Goal: Task Accomplishment & Management: Complete application form

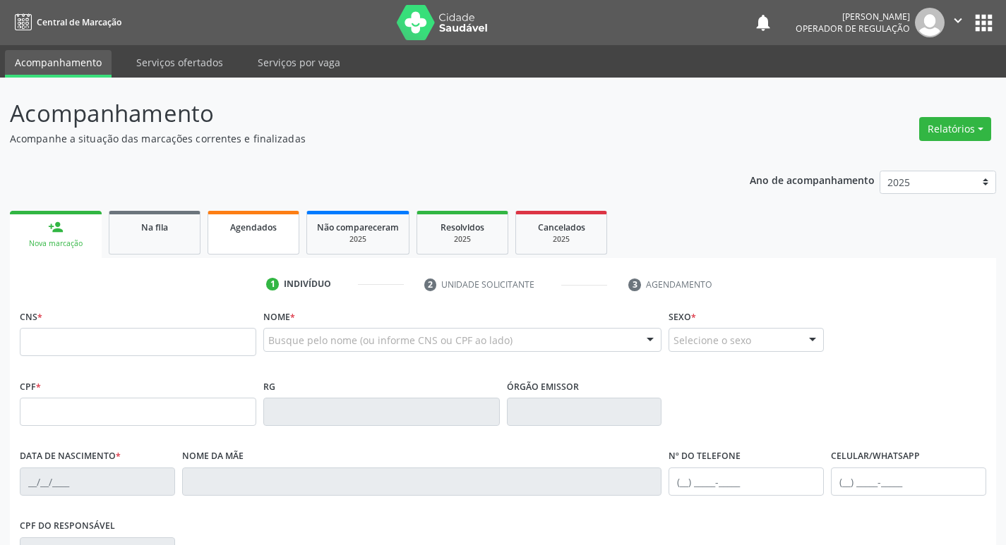
click at [272, 239] on link "Agendados" at bounding box center [253, 233] width 92 height 44
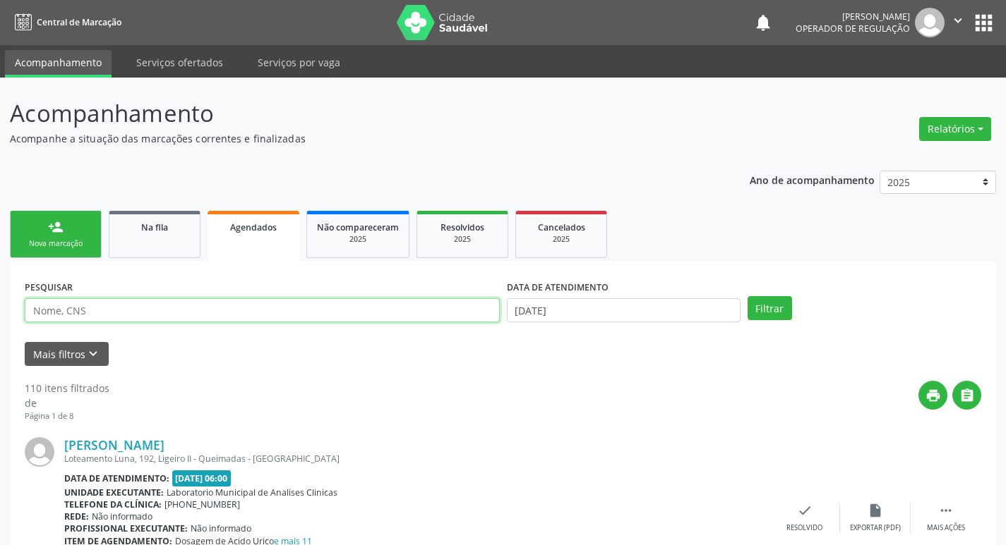
click at [109, 313] on input "text" at bounding box center [262, 310] width 475 height 24
type input "[PERSON_NAME]"
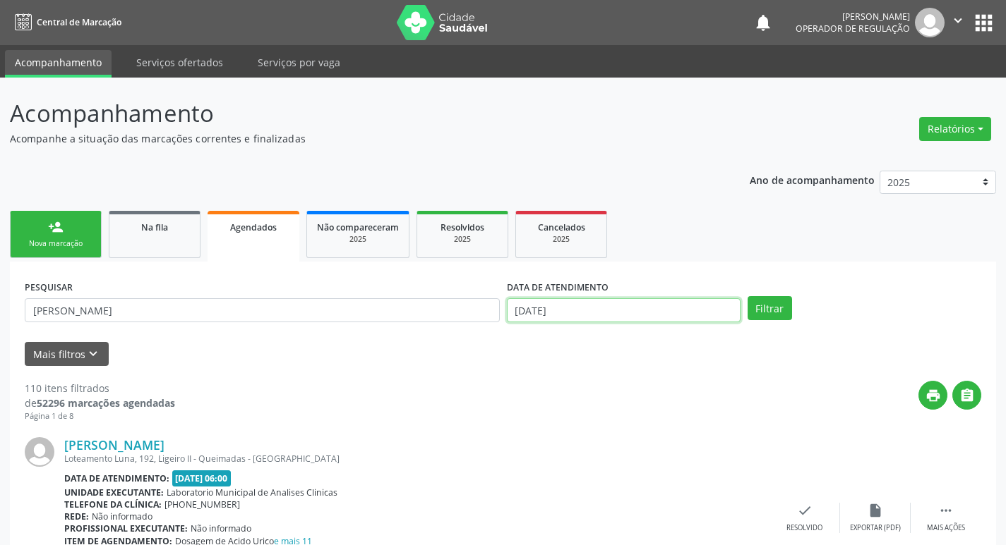
click at [634, 306] on input "[DATE]" at bounding box center [624, 310] width 234 height 24
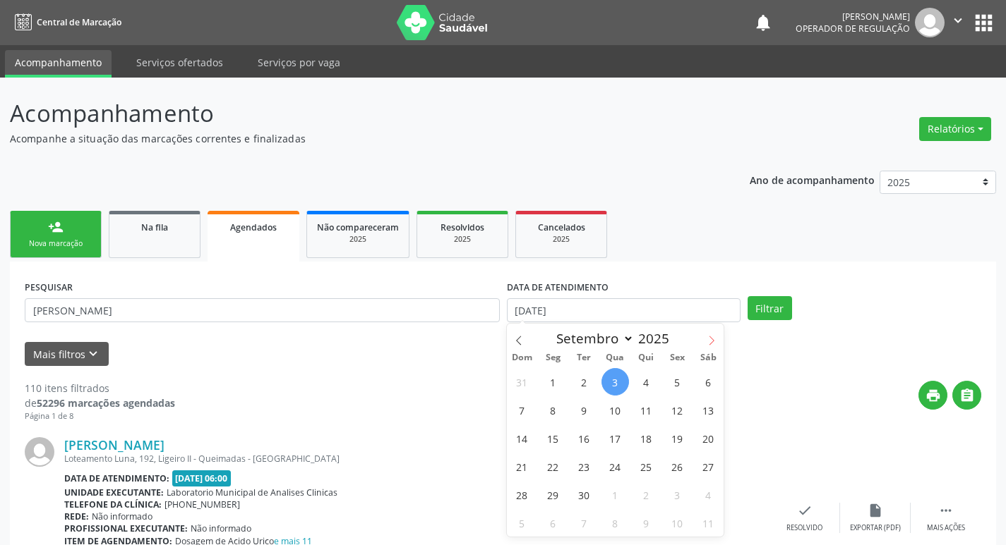
click at [716, 332] on span at bounding box center [711, 336] width 24 height 24
select select "9"
click at [672, 408] on span "10" at bounding box center [677, 411] width 28 height 28
type input "[DATE]"
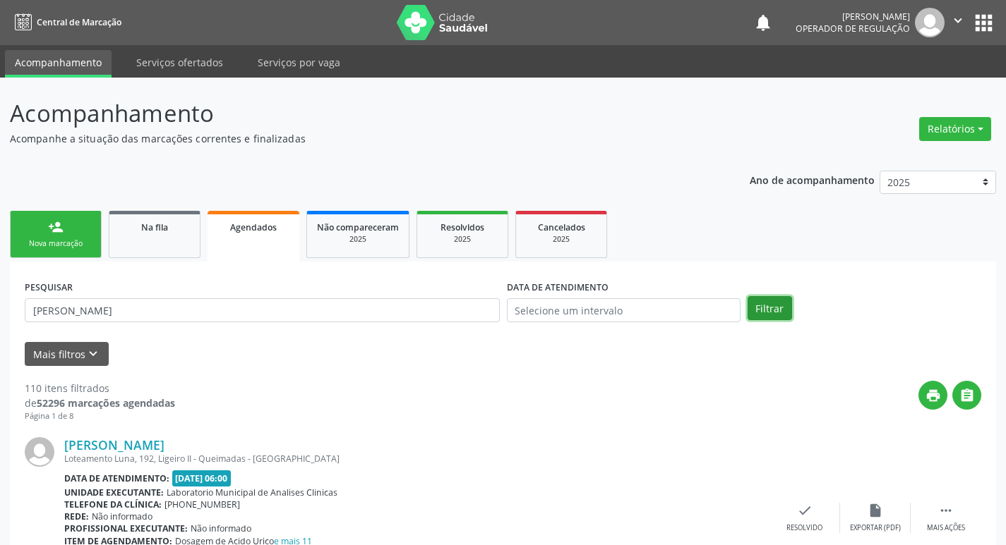
click at [756, 315] on button "Filtrar" at bounding box center [769, 308] width 44 height 24
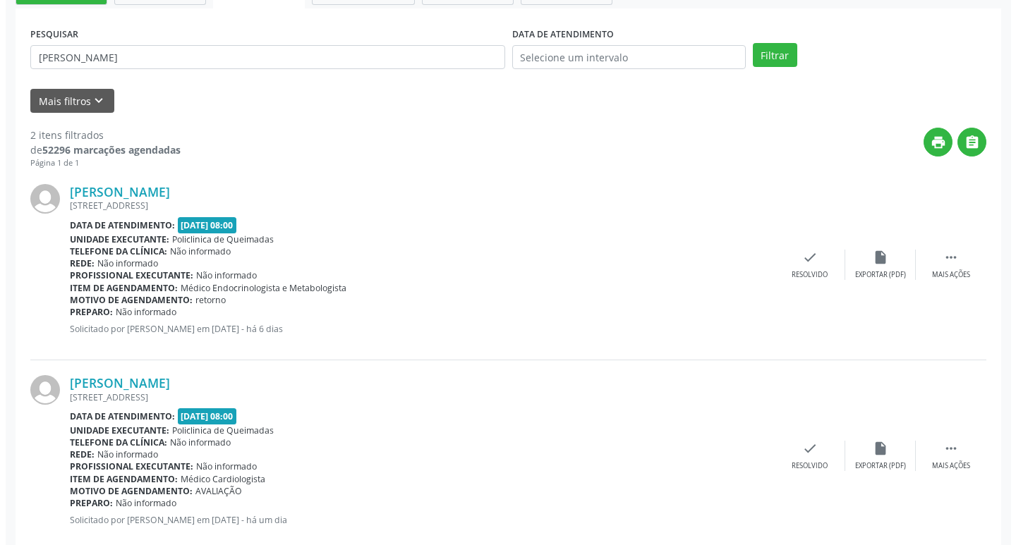
scroll to position [284, 0]
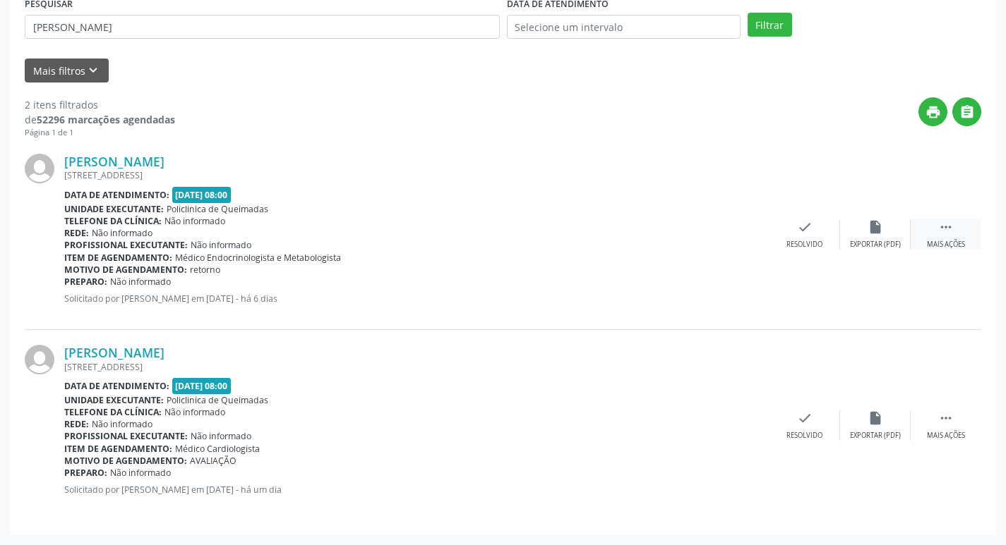
click at [946, 244] on div "Mais ações" at bounding box center [945, 245] width 38 height 10
click at [734, 238] on div "cancel Cancelar" at bounding box center [734, 234] width 71 height 30
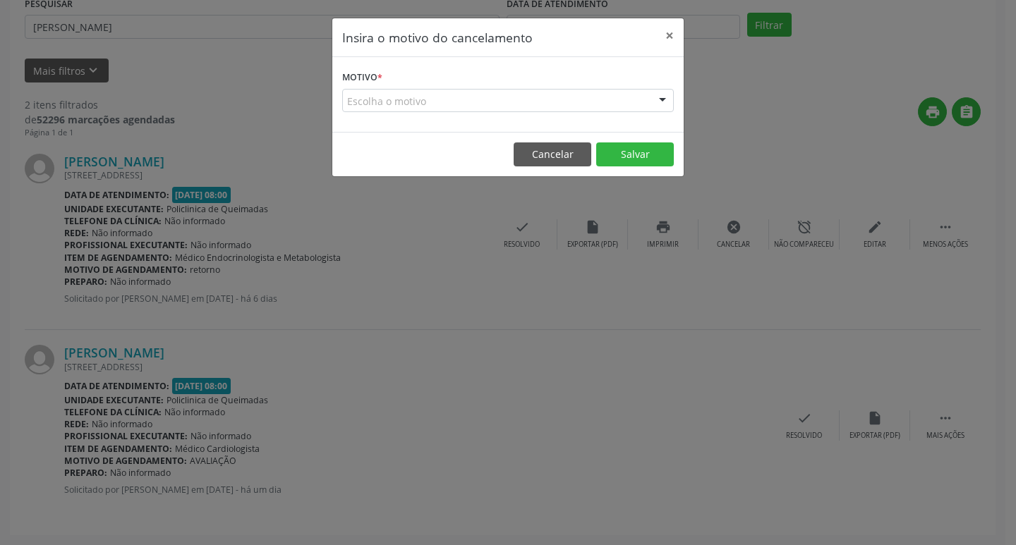
click at [436, 95] on div "Escolha o motivo" at bounding box center [508, 101] width 332 height 24
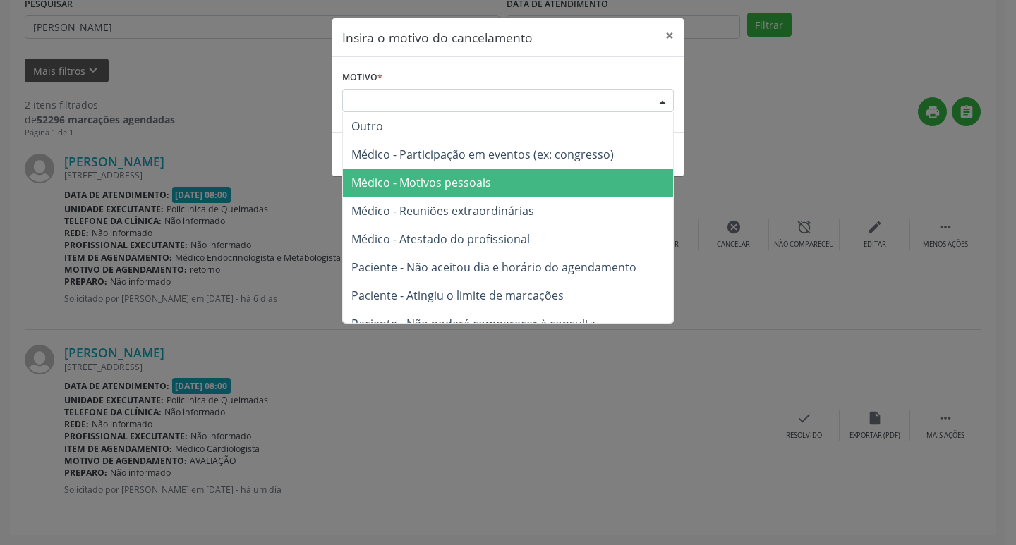
click at [454, 175] on span "Médico - Motivos pessoais" at bounding box center [421, 183] width 140 height 16
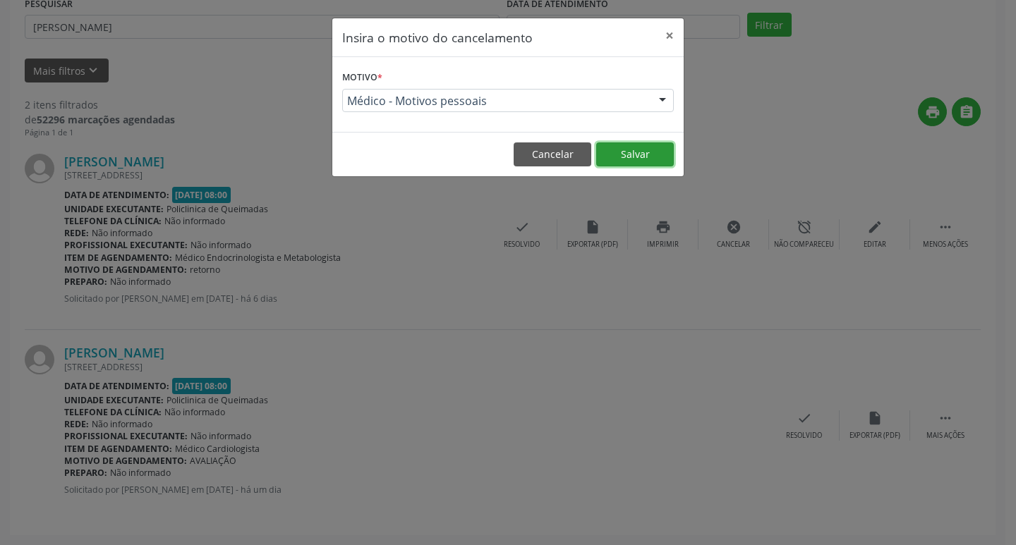
click at [619, 164] on button "Salvar" at bounding box center [635, 155] width 78 height 24
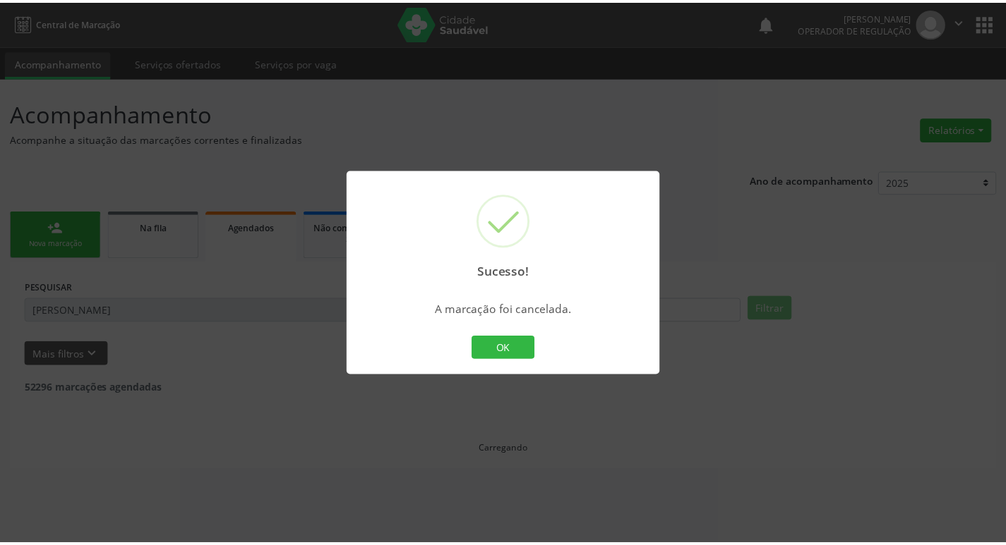
scroll to position [0, 0]
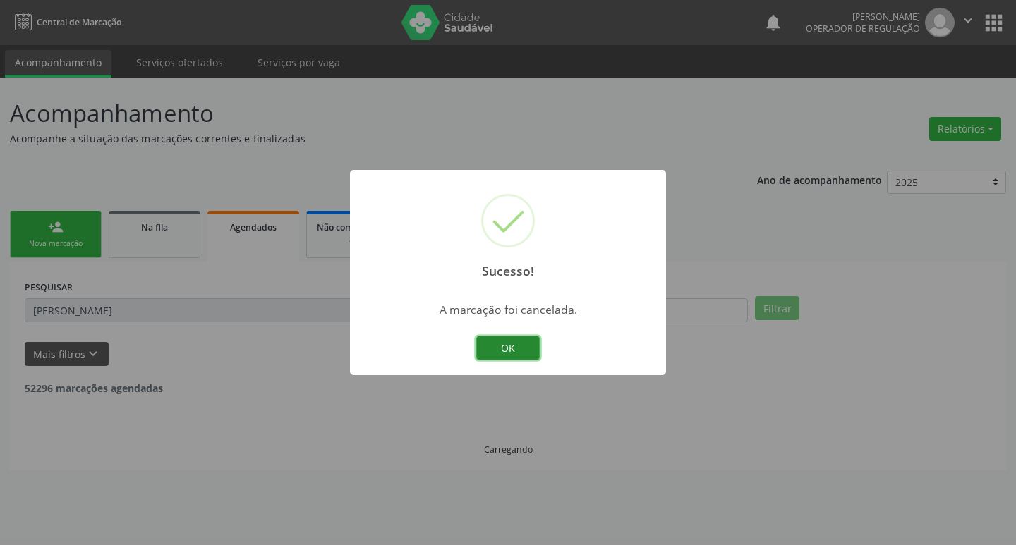
click at [523, 346] on button "OK" at bounding box center [508, 349] width 64 height 24
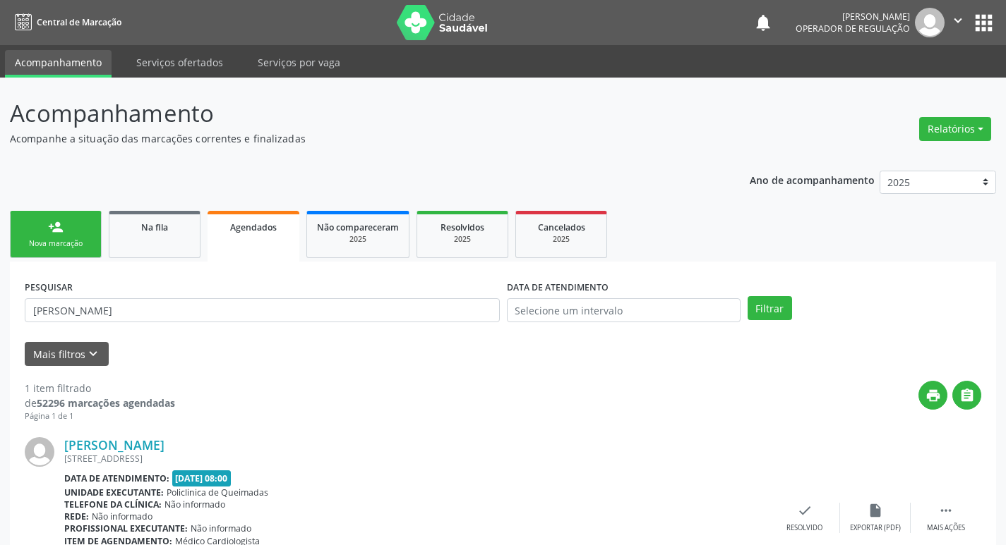
click at [105, 237] on ul "person_add Nova marcação Na fila Agendados Não compareceram 2025 Resolvidos 202…" at bounding box center [503, 234] width 986 height 54
click at [97, 237] on link "person_add Nova marcação" at bounding box center [56, 234] width 92 height 47
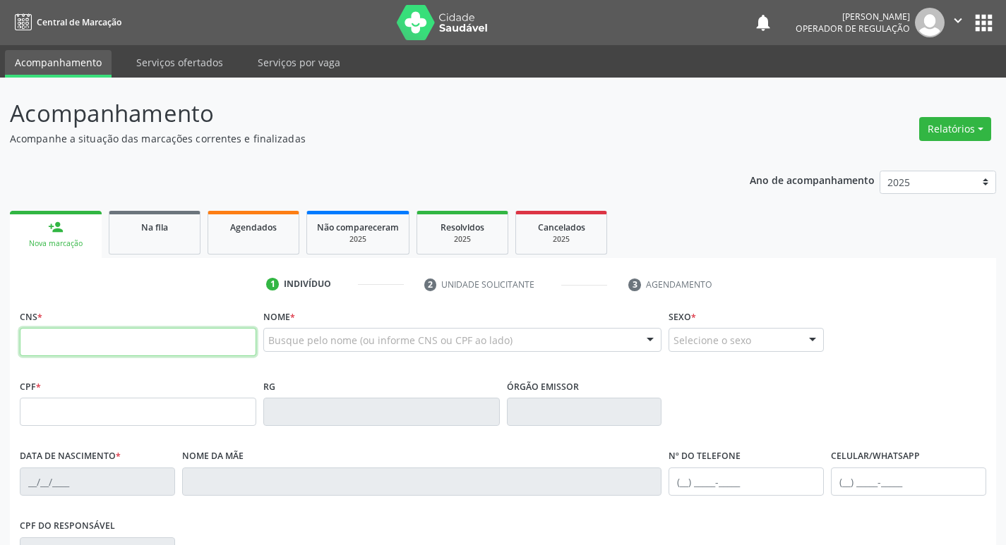
click at [150, 344] on input "text" at bounding box center [138, 342] width 236 height 28
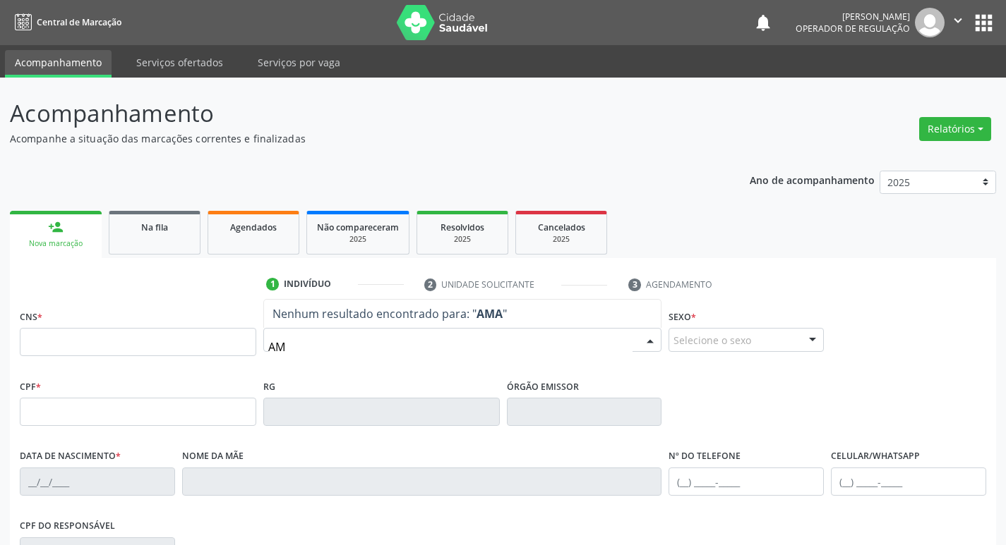
type input "A"
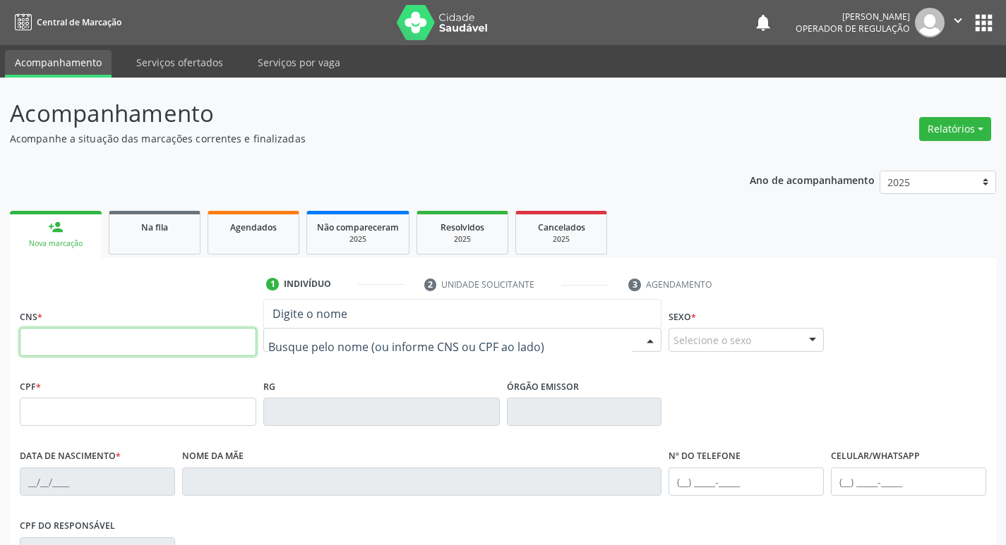
drag, startPoint x: 123, startPoint y: 339, endPoint x: 116, endPoint y: 357, distance: 19.3
click at [123, 339] on input "text" at bounding box center [138, 342] width 236 height 28
type input "708 9087 5487 0218"
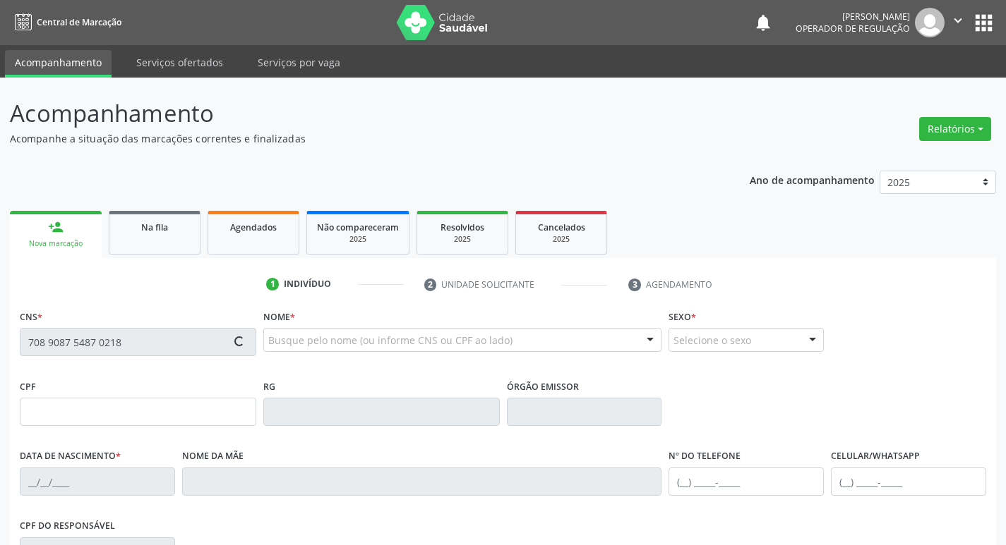
type input "434.891.414-15"
type input "[DATE]"
type input "[PERSON_NAME]"
type input "[PHONE_NUMBER]"
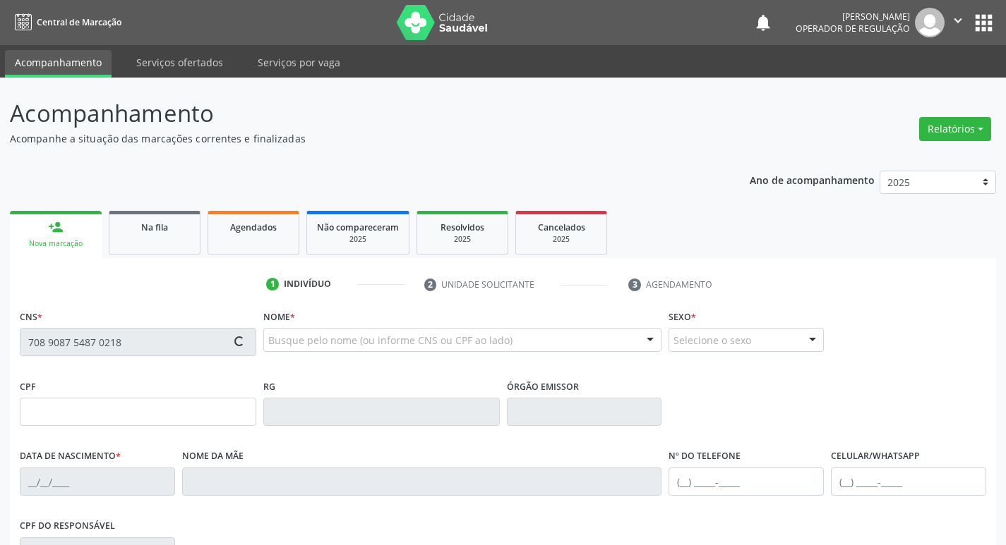
type input "400.615.664-20"
type input "191"
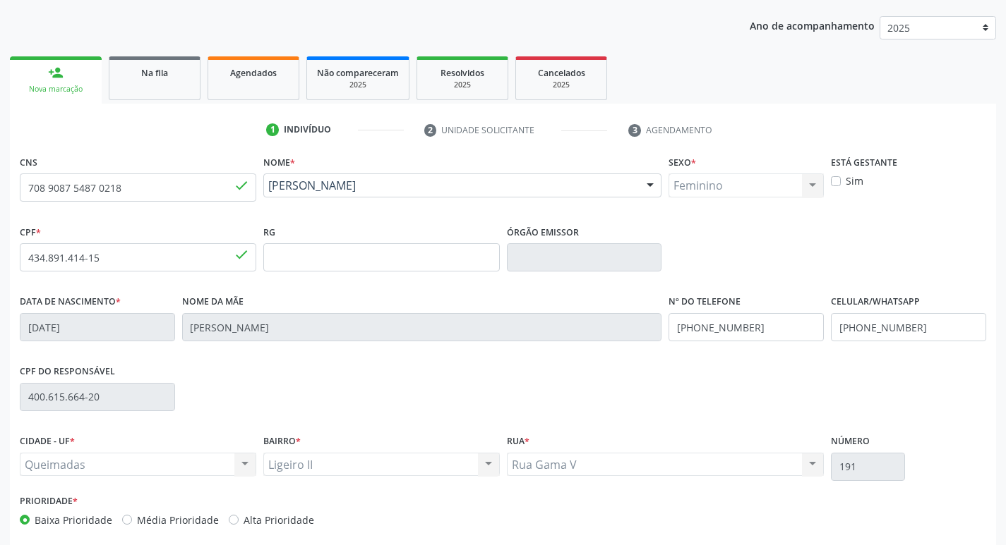
scroll to position [219, 0]
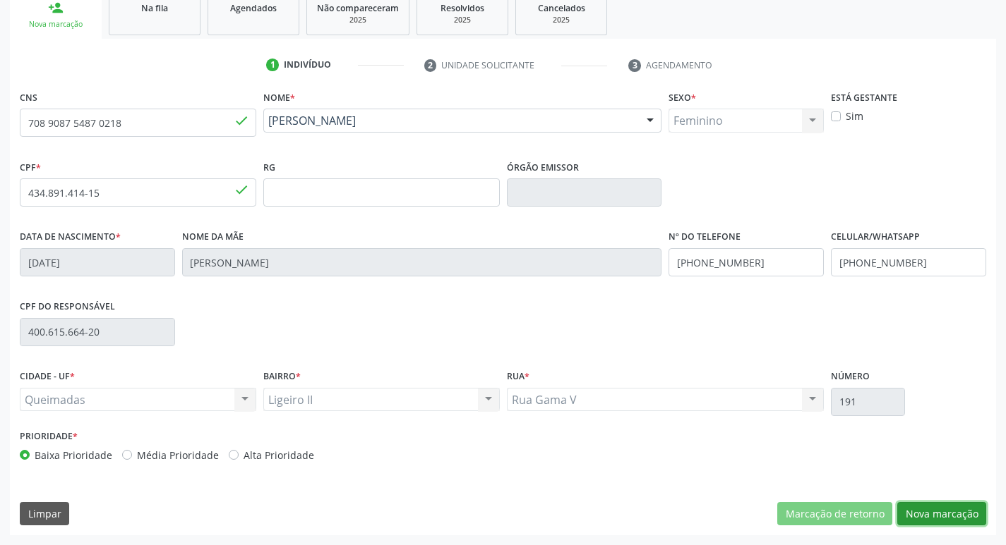
click at [968, 519] on button "Nova marcação" at bounding box center [941, 514] width 89 height 24
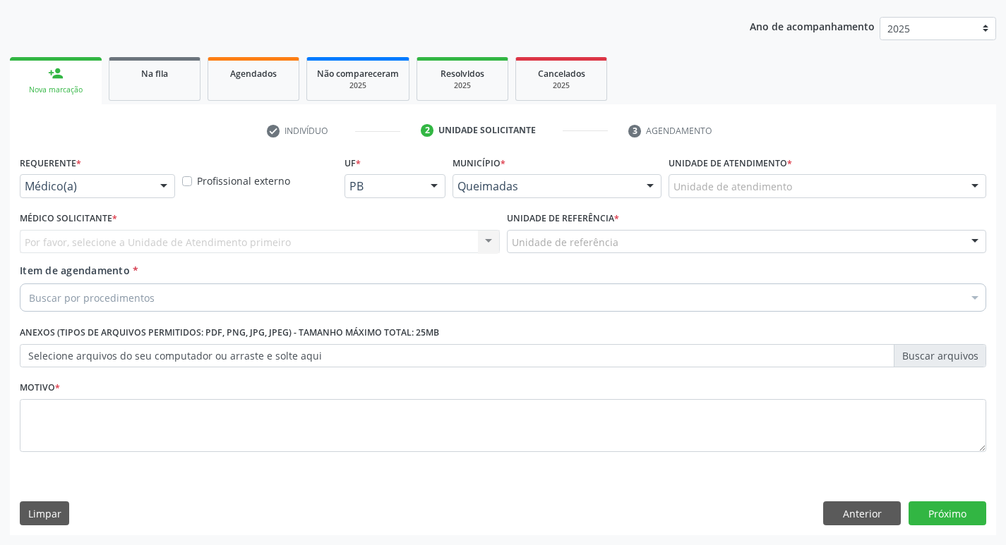
scroll to position [154, 0]
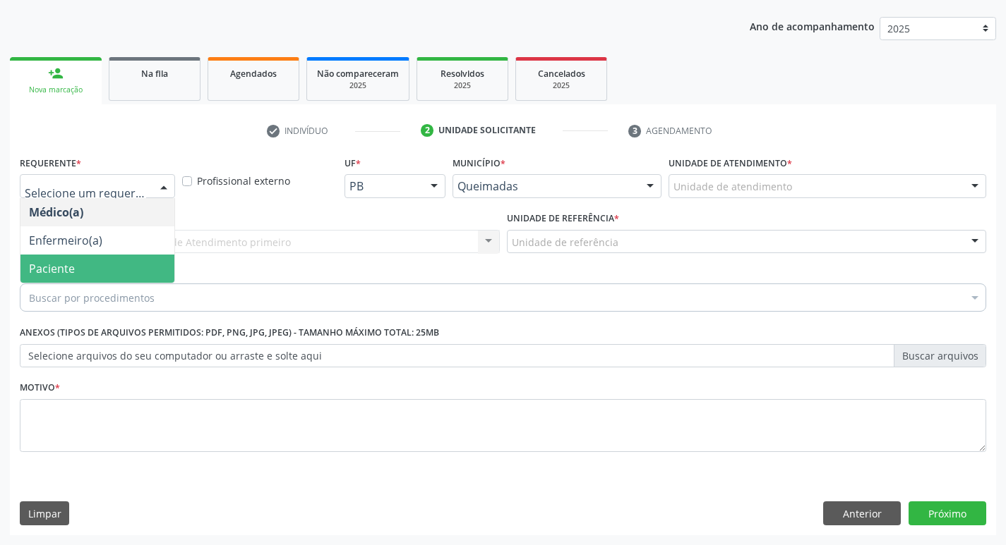
click at [87, 268] on span "Paciente" at bounding box center [97, 269] width 154 height 28
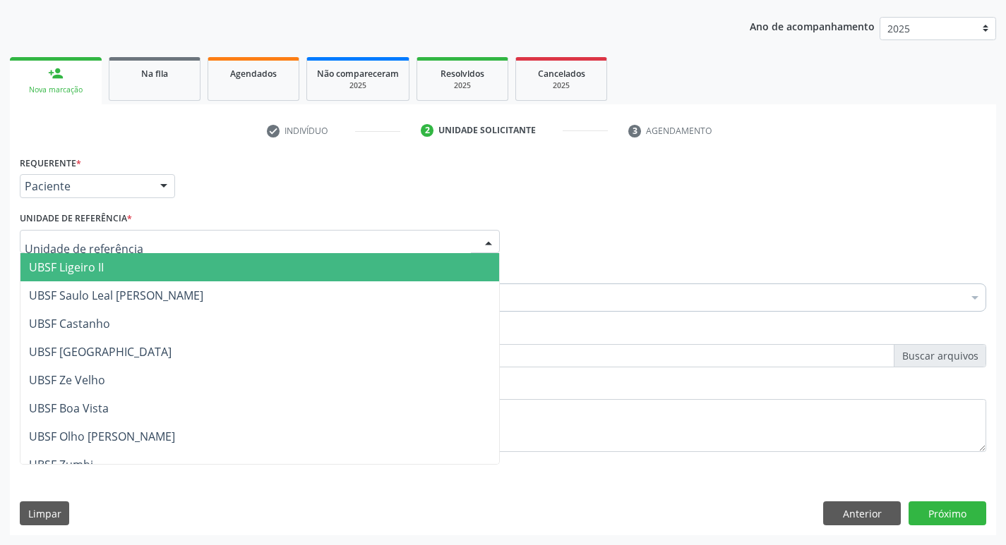
click at [115, 274] on span "UBSF Ligeiro II" at bounding box center [259, 267] width 478 height 28
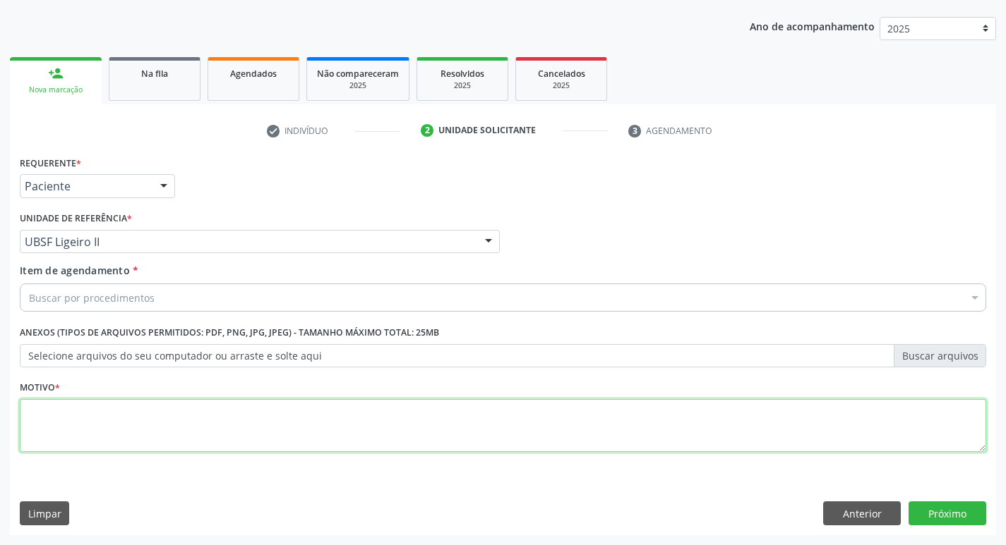
click at [57, 436] on textarea at bounding box center [503, 426] width 966 height 54
type textarea "AVALIACAO"
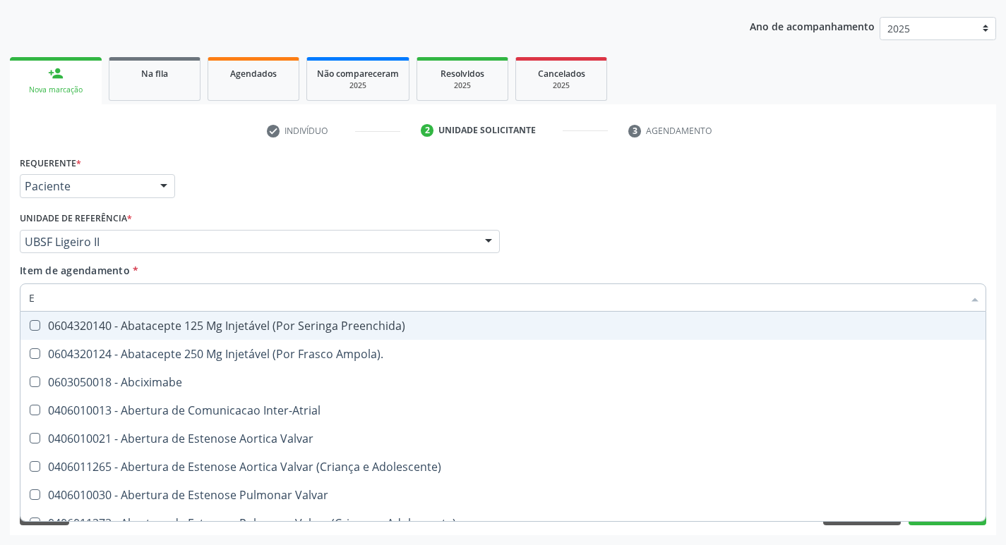
type input "ENDOCR"
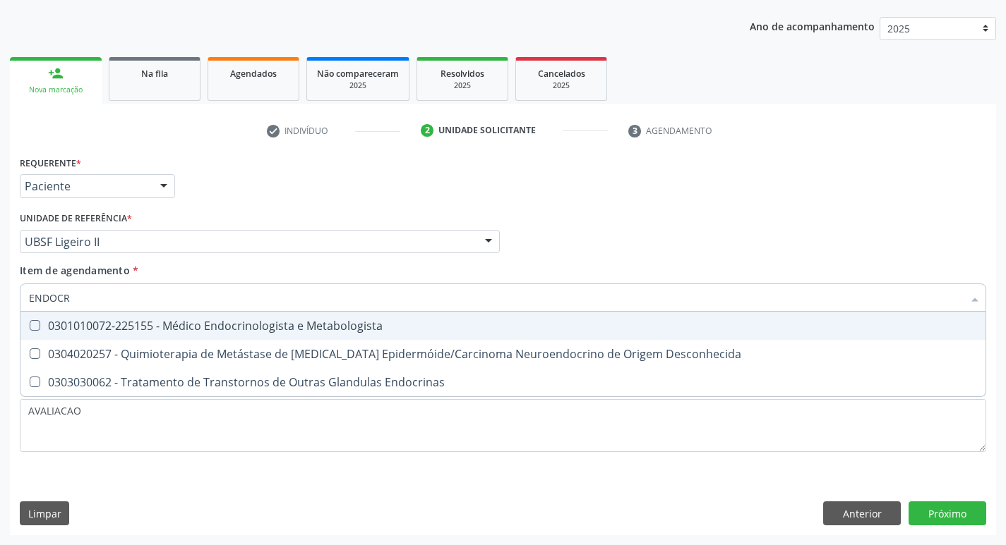
click at [248, 331] on div "0301010072-225155 - Médico Endocrinologista e Metabologista" at bounding box center [503, 325] width 948 height 11
checkbox Metabologista "true"
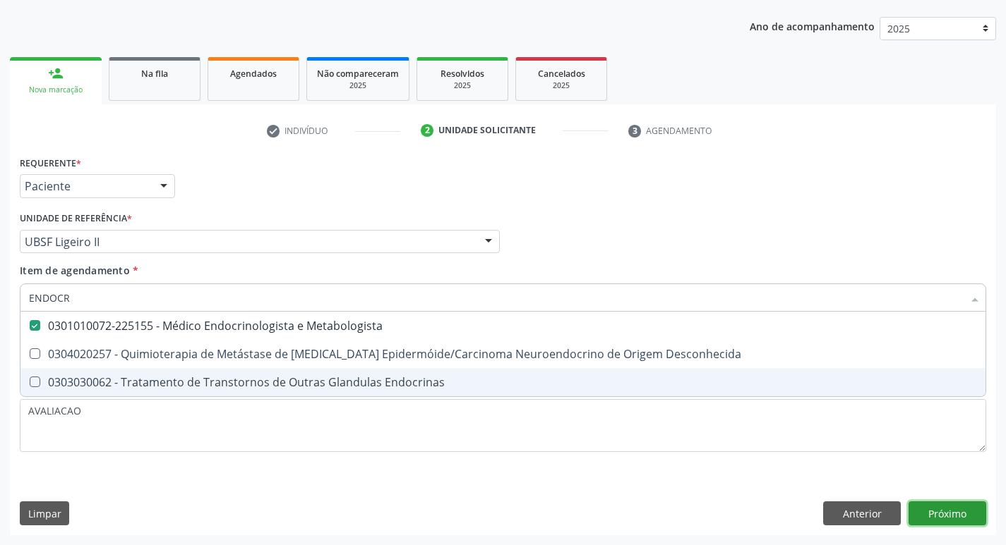
click at [941, 523] on button "Próximo" at bounding box center [947, 514] width 78 height 24
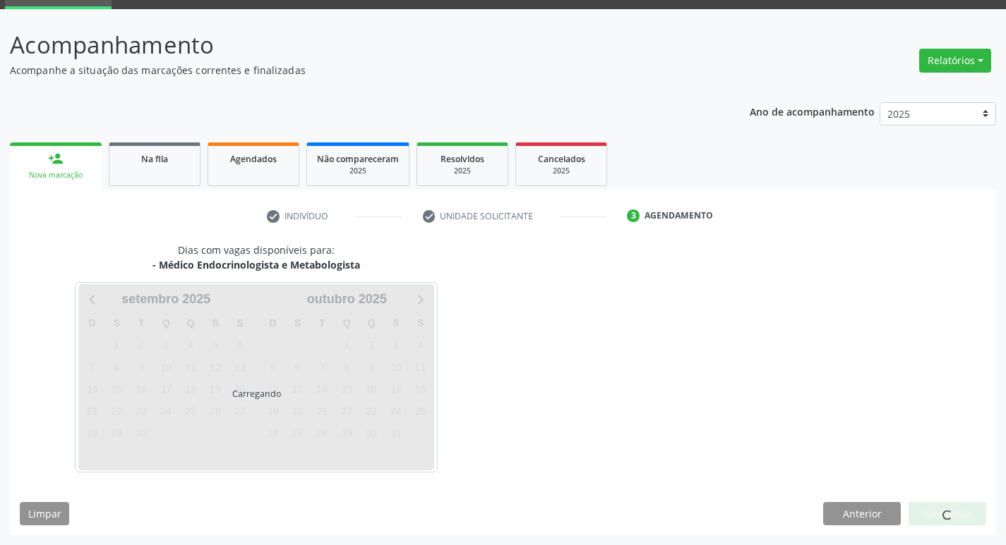
scroll to position [68, 0]
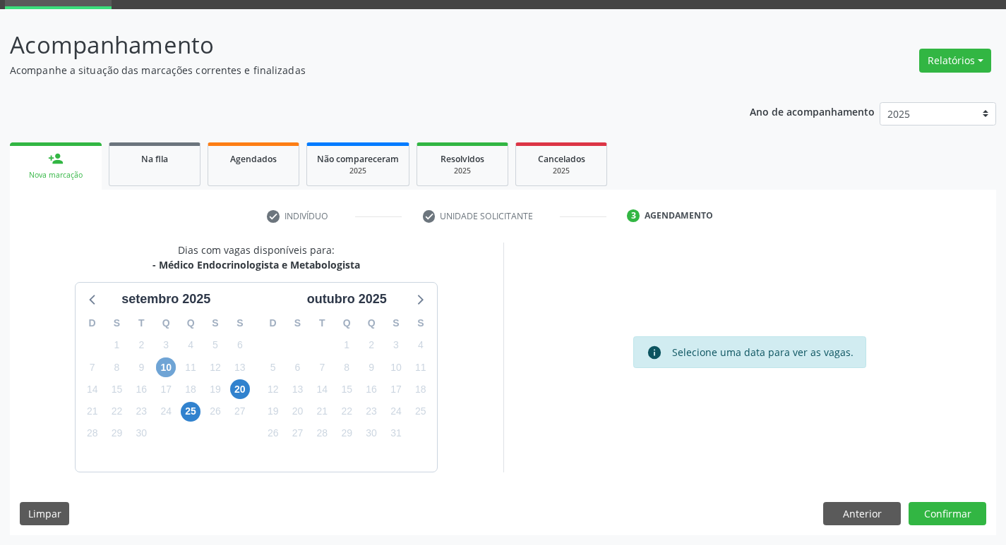
click at [162, 362] on span "10" at bounding box center [166, 368] width 20 height 20
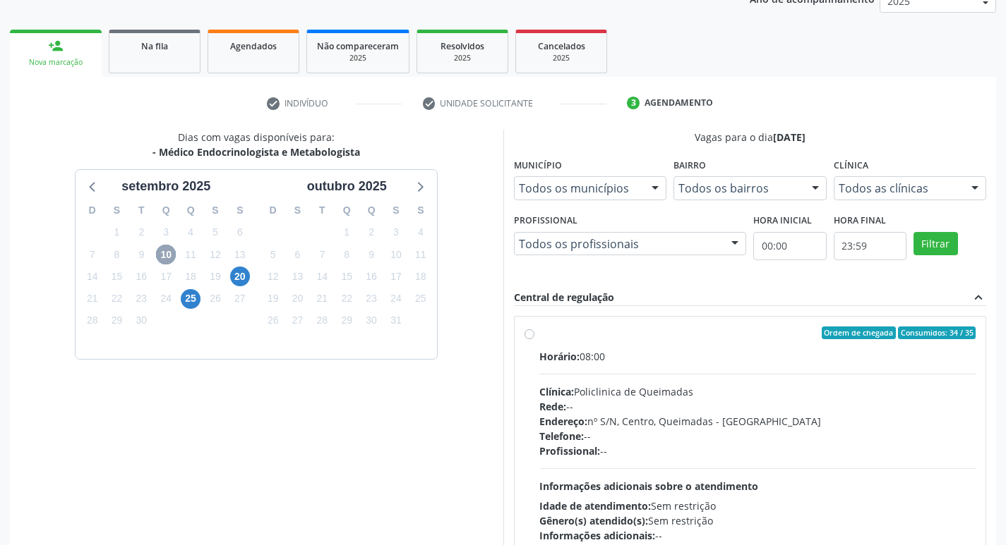
scroll to position [272, 0]
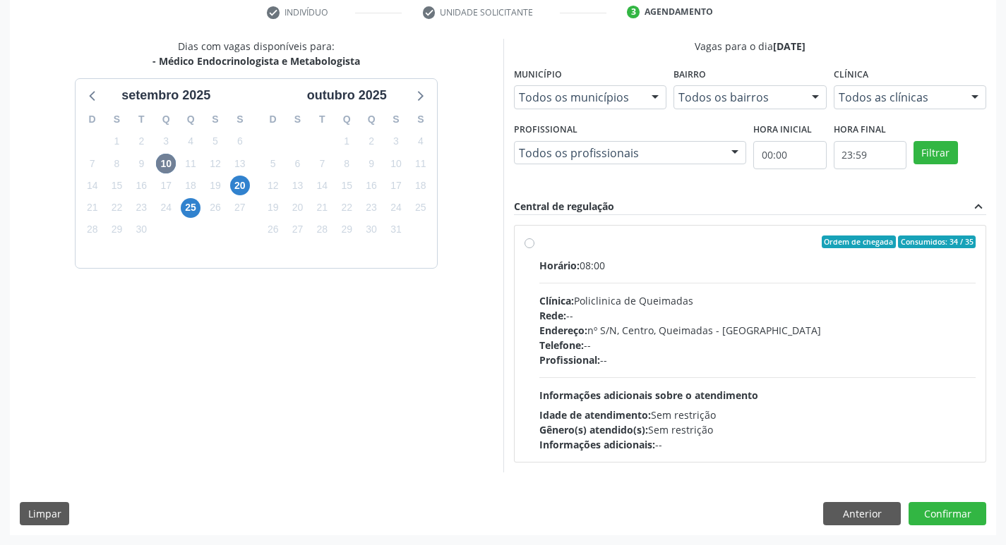
drag, startPoint x: 658, startPoint y: 360, endPoint x: 649, endPoint y: 357, distance: 9.6
click at [658, 359] on div "Profissional: --" at bounding box center [757, 360] width 437 height 15
click at [534, 248] on input "Ordem de chegada Consumidos: 34 / 35 Horário: 08:00 Clínica: Policlinica de Que…" at bounding box center [529, 242] width 10 height 13
radio input "true"
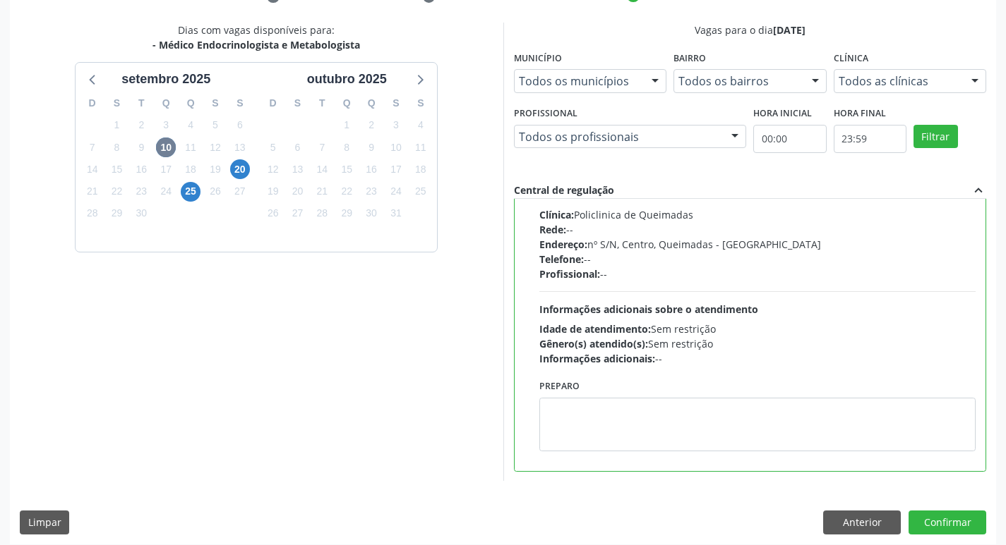
scroll to position [298, 0]
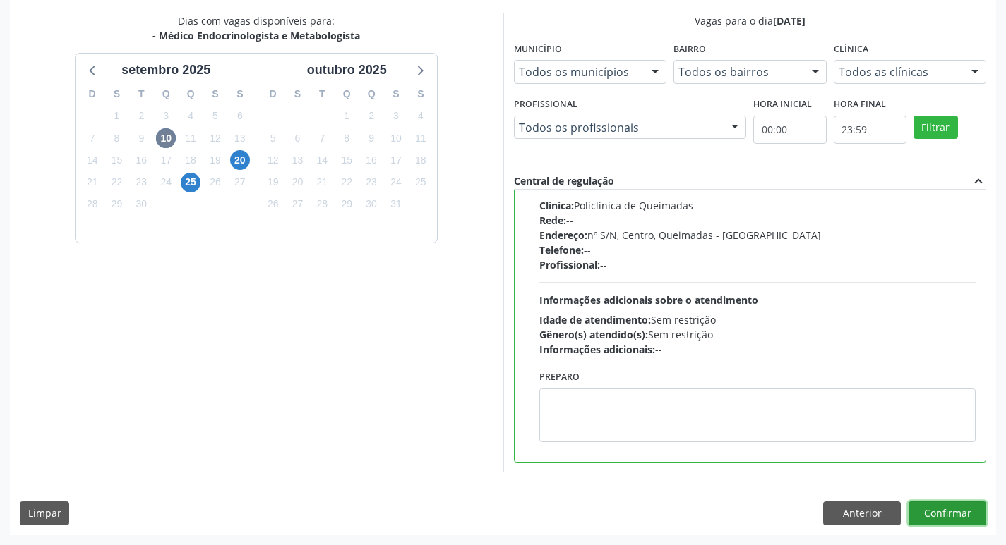
click at [931, 517] on button "Confirmar" at bounding box center [947, 514] width 78 height 24
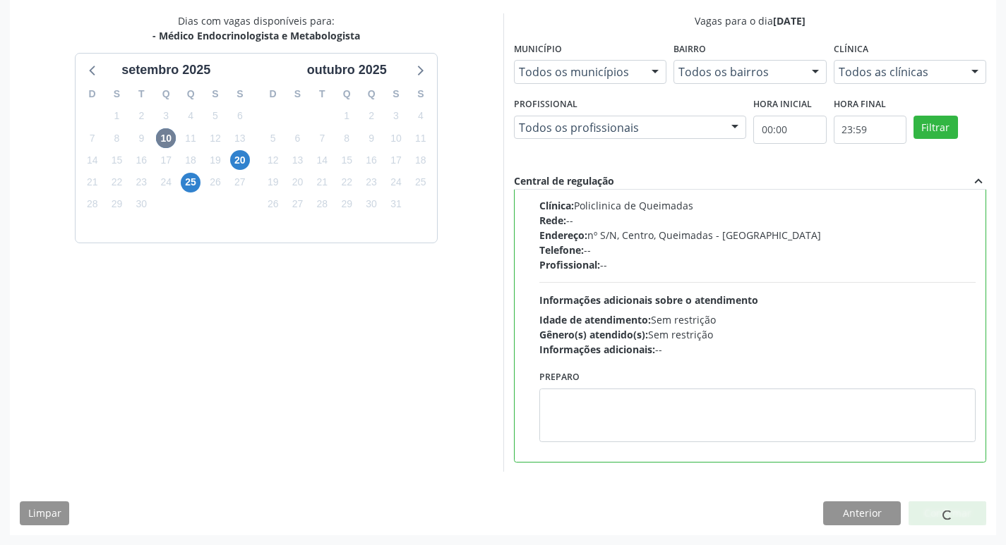
scroll to position [0, 0]
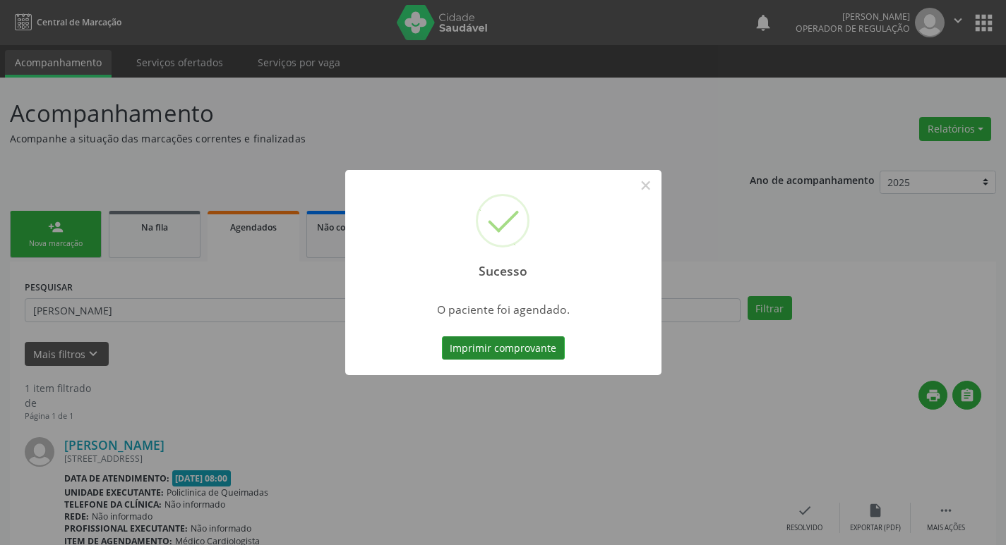
click at [507, 358] on button "Imprimir comprovante" at bounding box center [503, 349] width 123 height 24
